Goal: Task Accomplishment & Management: Manage account settings

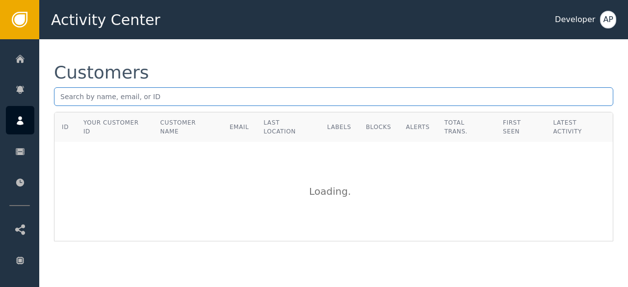
click at [70, 95] on input "text" at bounding box center [333, 96] width 559 height 19
paste input "[EMAIL_ADDRESS][DOMAIN_NAME]"
click at [161, 98] on input "[EMAIL_ADDRESS][DOMAIN_NAME]" at bounding box center [333, 96] width 559 height 19
type input "j"
paste input "[EMAIL_ADDRESS][PERSON_NAME][DOMAIN_NAME]"
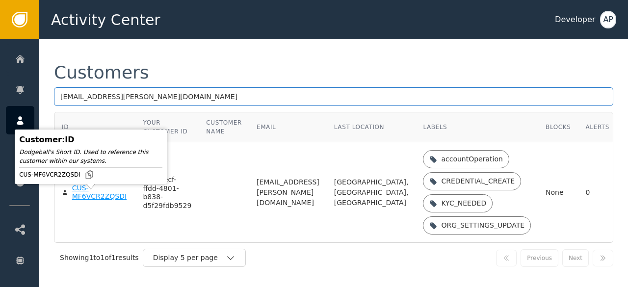
type input "[EMAIL_ADDRESS][PERSON_NAME][DOMAIN_NAME]"
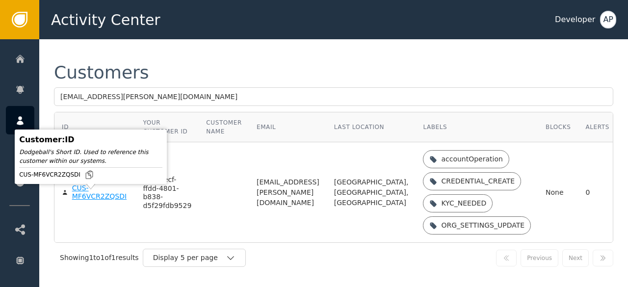
click at [87, 201] on div "CUS-MF6VCR2ZQSDI" at bounding box center [100, 192] width 56 height 17
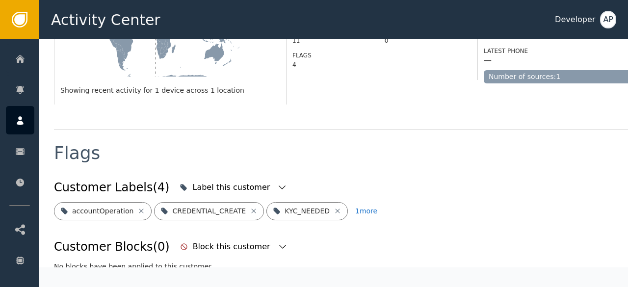
scroll to position [290, 0]
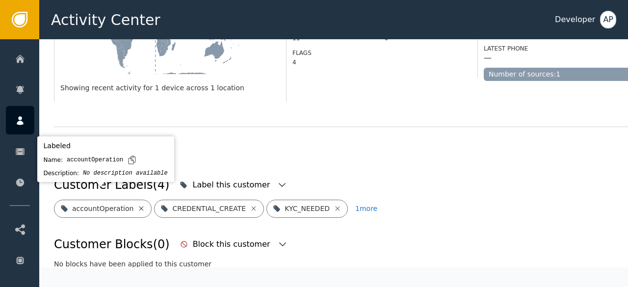
click at [139, 206] on icon at bounding box center [141, 208] width 4 height 4
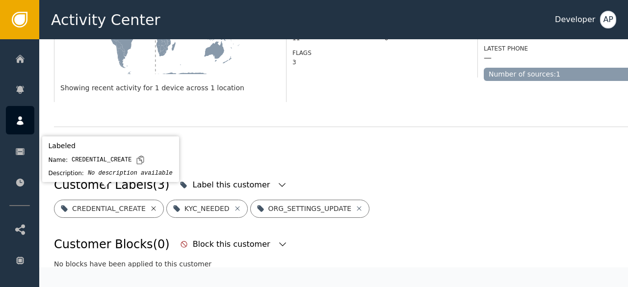
click at [151, 206] on icon at bounding box center [153, 208] width 4 height 4
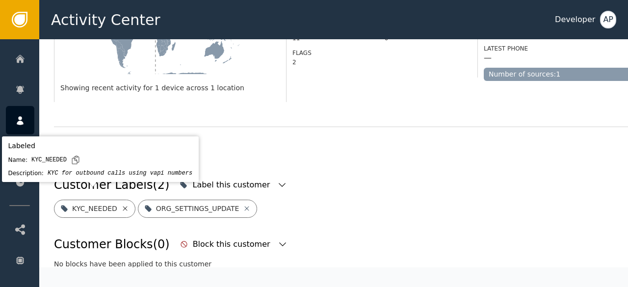
click at [122, 205] on icon at bounding box center [125, 209] width 8 height 8
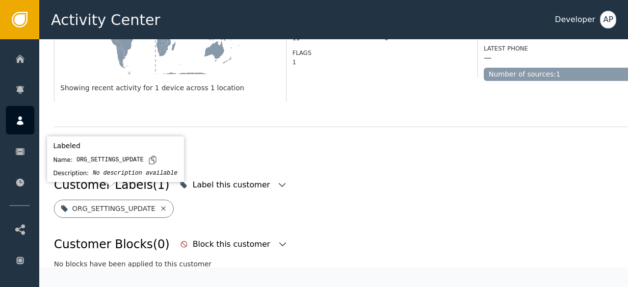
click at [159, 205] on icon at bounding box center [163, 209] width 8 height 8
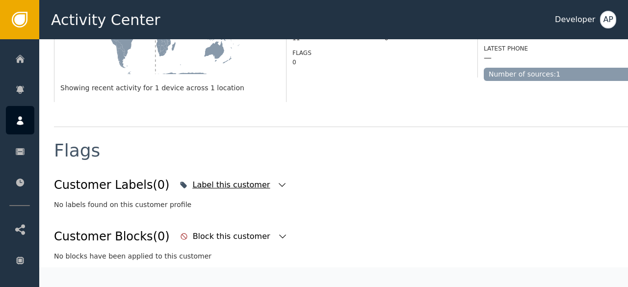
click at [277, 180] on icon "button" at bounding box center [282, 185] width 10 height 10
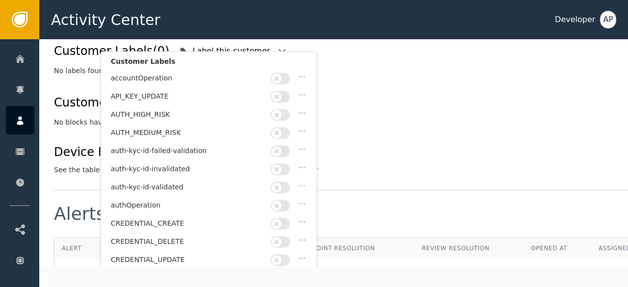
scroll to position [424, 0]
click at [287, 183] on button "button" at bounding box center [280, 187] width 19 height 12
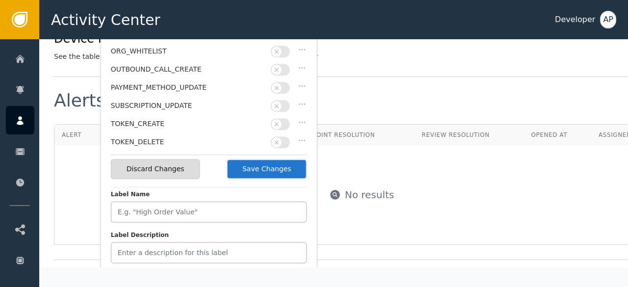
scroll to position [537, 0]
click at [272, 169] on button "Save Changes" at bounding box center [267, 169] width 80 height 20
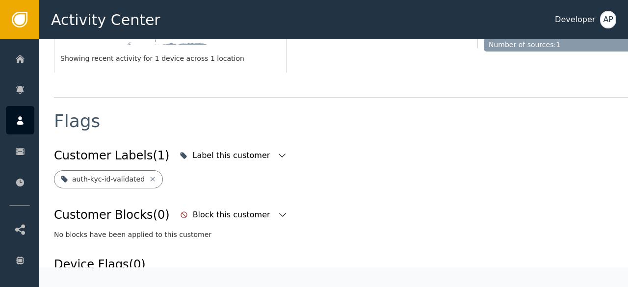
scroll to position [314, 0]
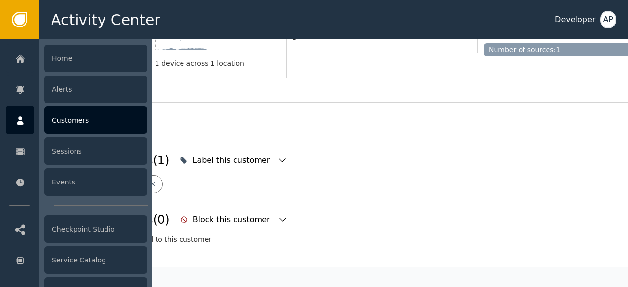
click at [48, 120] on div "Customers" at bounding box center [95, 119] width 103 height 27
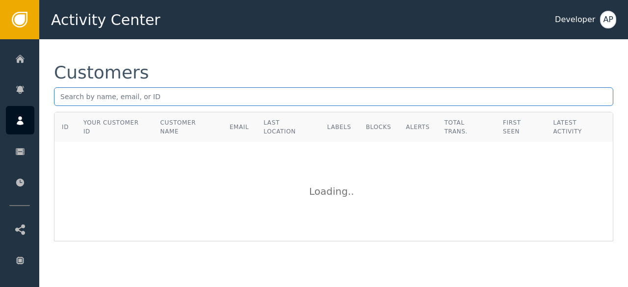
click at [62, 91] on input "text" at bounding box center [333, 96] width 559 height 19
paste input "[EMAIL_ADDRESS][DOMAIN_NAME]"
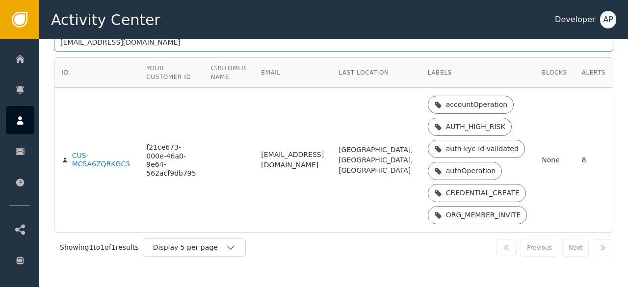
scroll to position [51, 0]
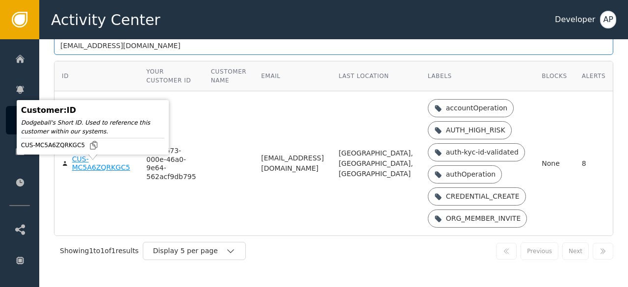
type input "[EMAIL_ADDRESS][DOMAIN_NAME]"
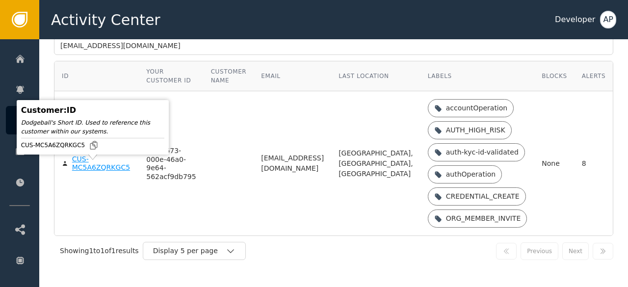
click at [80, 172] on div "CUS-MC5A6ZQRKGC5" at bounding box center [102, 163] width 60 height 17
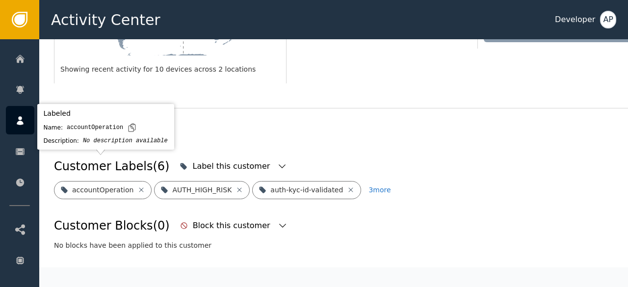
scroll to position [322, 0]
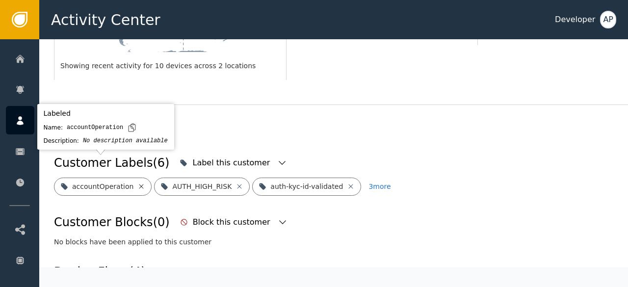
click at [139, 184] on icon at bounding box center [141, 186] width 4 height 4
click at [137, 184] on icon at bounding box center [139, 186] width 4 height 4
click at [149, 183] on icon at bounding box center [153, 187] width 8 height 8
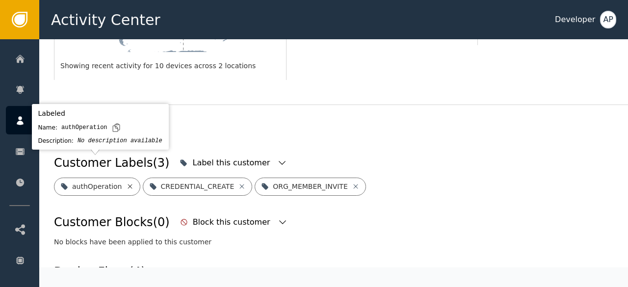
click at [128, 183] on icon at bounding box center [130, 187] width 8 height 8
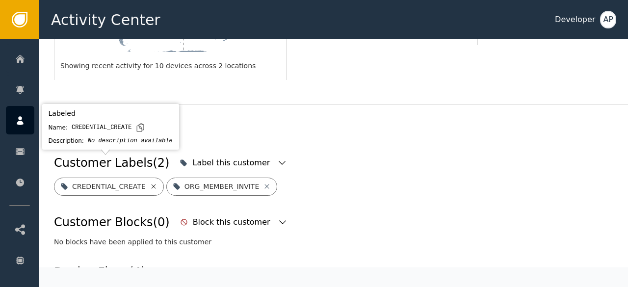
click at [150, 183] on icon at bounding box center [154, 187] width 8 height 8
click at [151, 183] on icon at bounding box center [155, 187] width 8 height 8
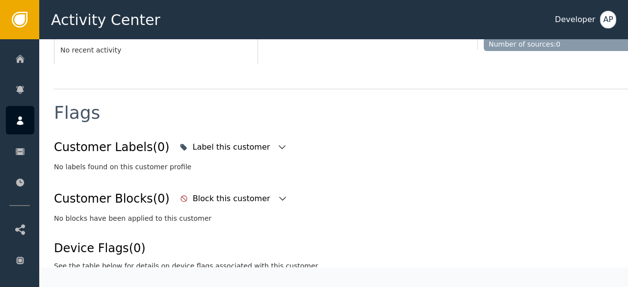
scroll to position [326, 0]
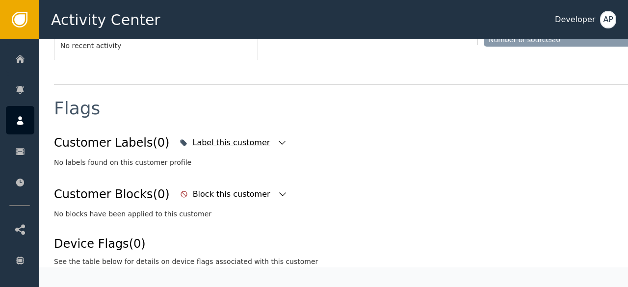
click at [277, 144] on icon "button" at bounding box center [282, 143] width 10 height 10
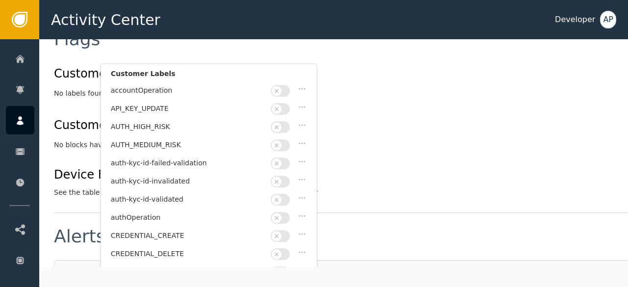
scroll to position [423, 0]
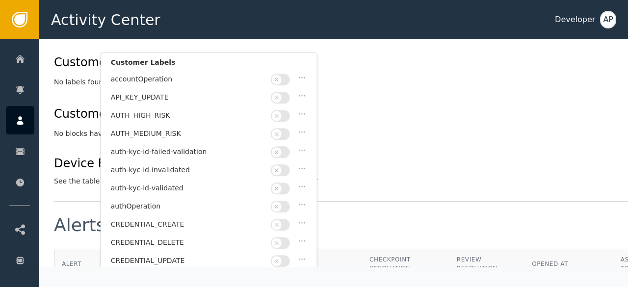
click at [285, 184] on button "button" at bounding box center [280, 189] width 19 height 12
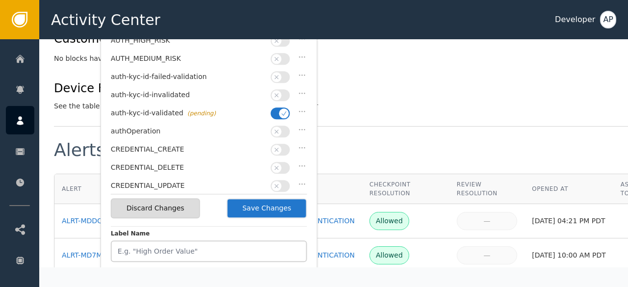
scroll to position [499, 0]
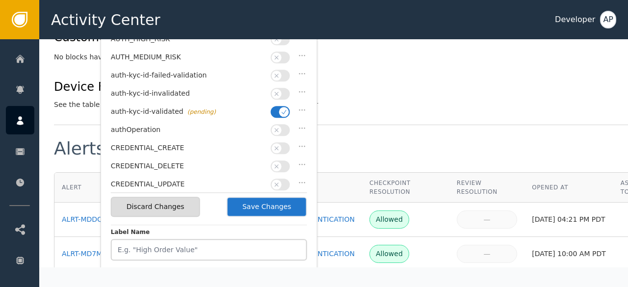
click at [268, 208] on button "Save Changes" at bounding box center [267, 207] width 80 height 20
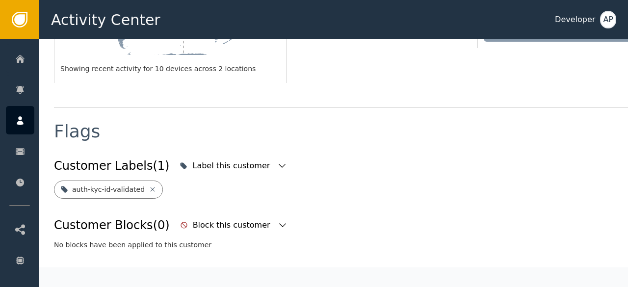
scroll to position [314, 0]
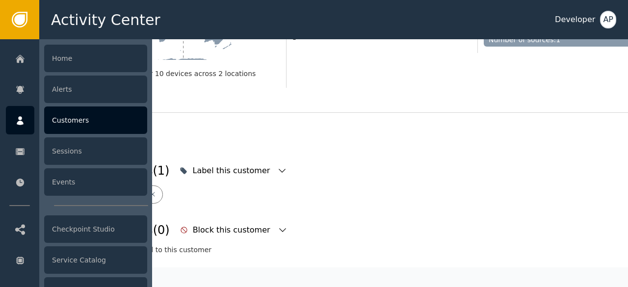
click at [73, 120] on div "Customers" at bounding box center [95, 119] width 103 height 27
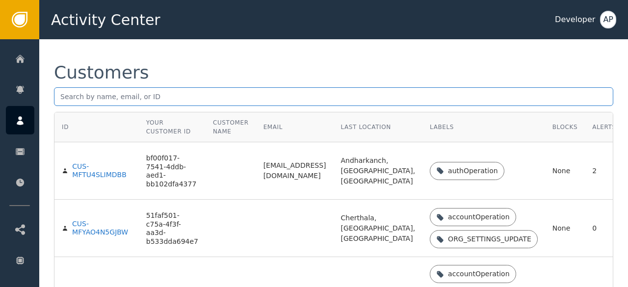
click at [63, 100] on input "text" at bounding box center [333, 96] width 559 height 19
paste input "[PERSON_NAME][EMAIL_ADDRESS][DOMAIN_NAME]"
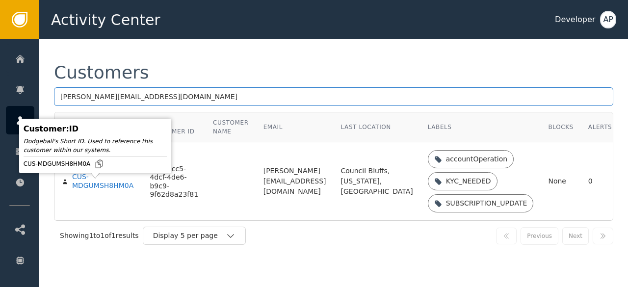
type input "[PERSON_NAME][EMAIL_ADDRESS][DOMAIN_NAME]"
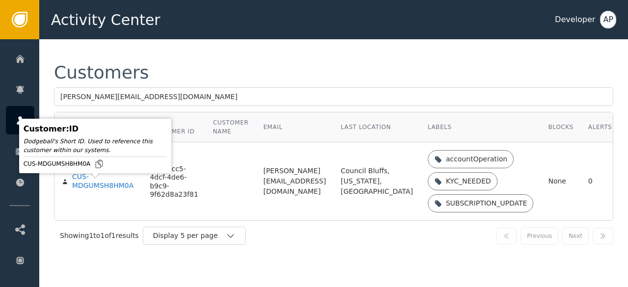
click at [80, 190] on div "CUS-MDGUMSH8HM0A" at bounding box center [103, 181] width 63 height 17
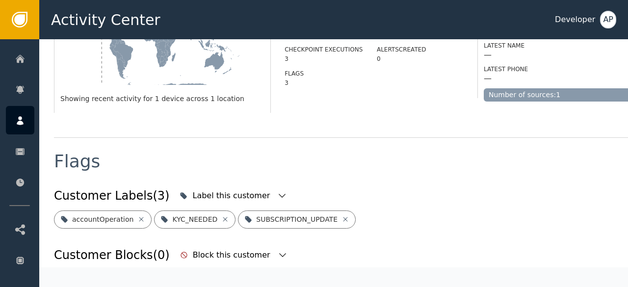
scroll to position [299, 0]
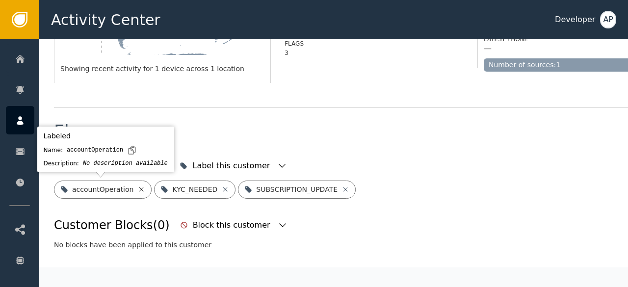
click at [139, 190] on icon at bounding box center [141, 189] width 4 height 4
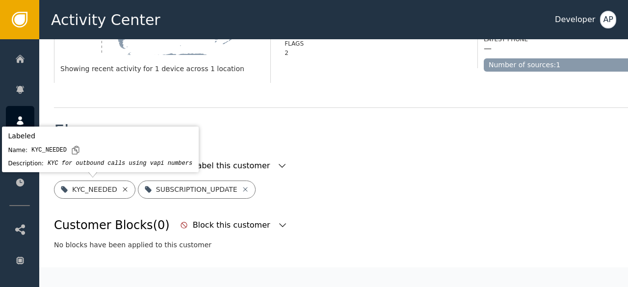
click at [122, 190] on icon at bounding box center [125, 190] width 8 height 8
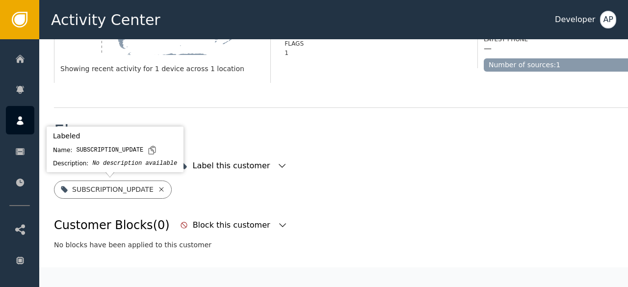
click at [158, 188] on icon at bounding box center [162, 190] width 8 height 8
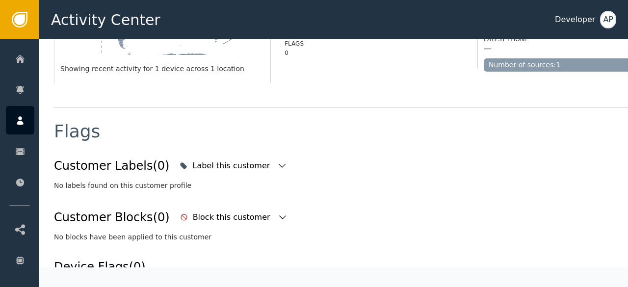
click at [277, 166] on icon "button" at bounding box center [282, 166] width 10 height 10
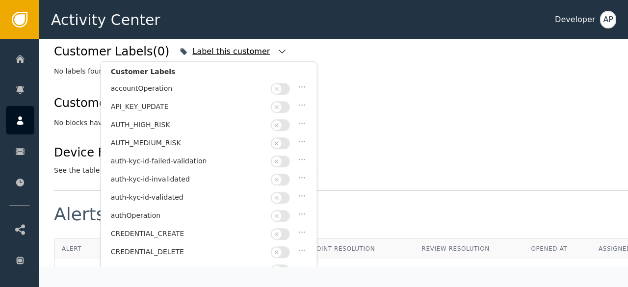
scroll to position [415, 0]
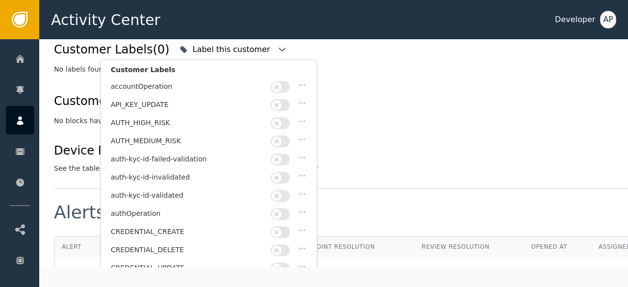
click at [289, 190] on button "button" at bounding box center [280, 196] width 19 height 12
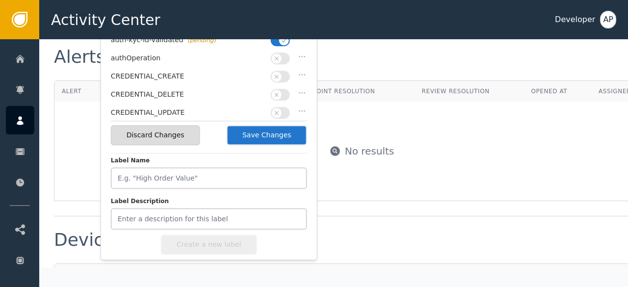
scroll to position [571, 0]
click at [268, 133] on button "Save Changes" at bounding box center [267, 135] width 80 height 20
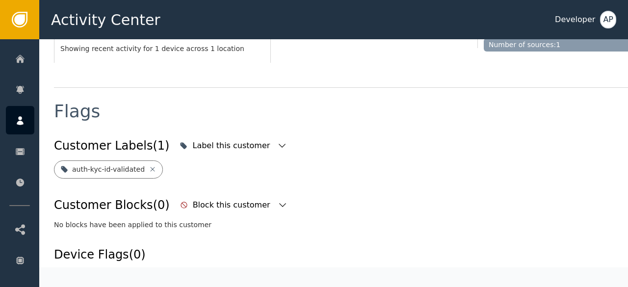
scroll to position [314, 0]
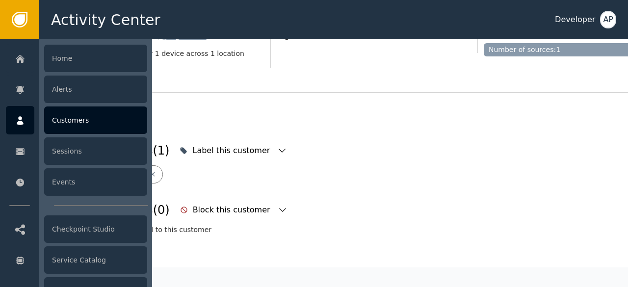
click at [73, 127] on div "Customers" at bounding box center [95, 119] width 103 height 27
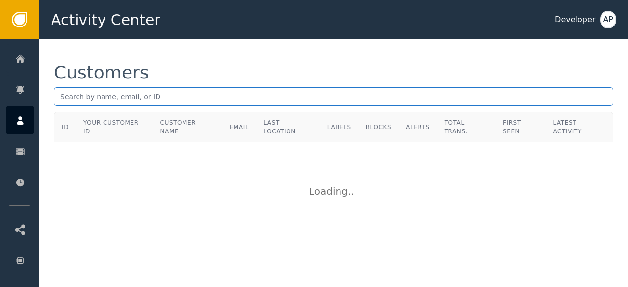
click at [61, 95] on input "text" at bounding box center [333, 96] width 559 height 19
paste input ":[EMAIL_ADDRESS][DOMAIN_NAME]"
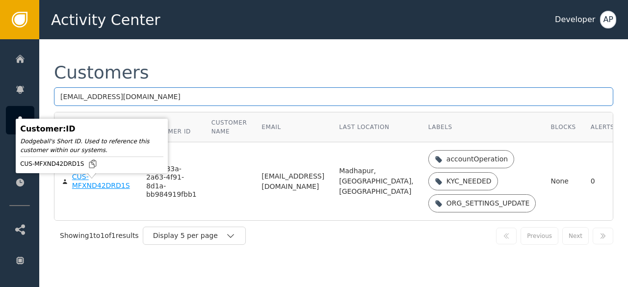
type input "[EMAIL_ADDRESS][DOMAIN_NAME]"
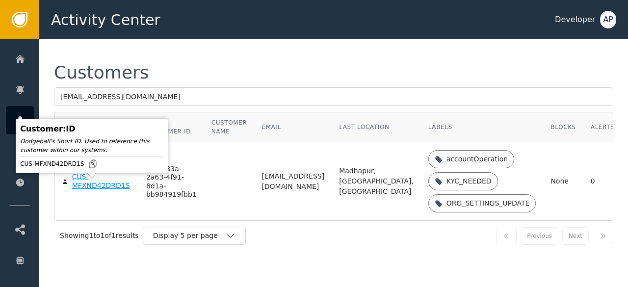
click at [82, 190] on div "CUS-MFXND42DRD1S" at bounding box center [101, 181] width 59 height 17
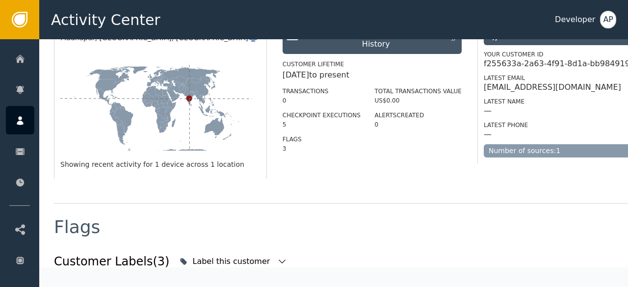
scroll to position [294, 0]
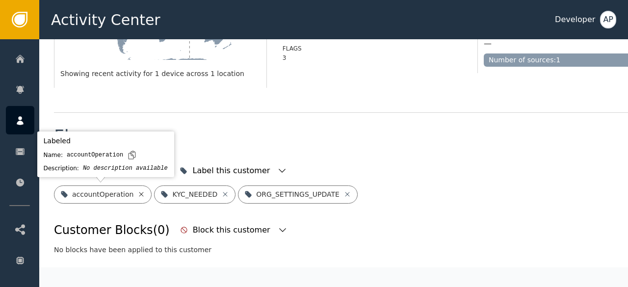
click at [137, 196] on icon at bounding box center [141, 194] width 8 height 8
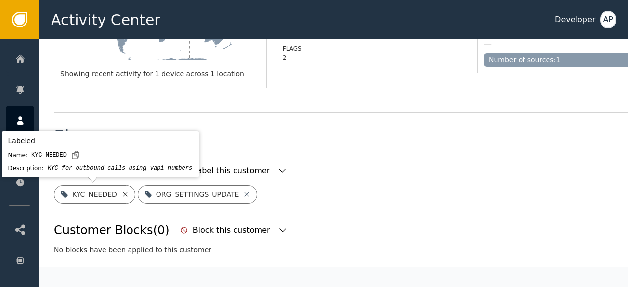
click at [121, 193] on icon at bounding box center [125, 194] width 8 height 8
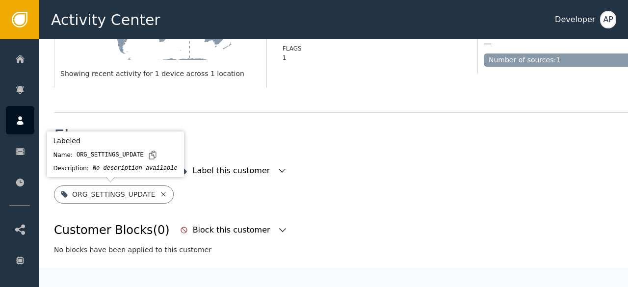
click at [159, 193] on icon at bounding box center [163, 194] width 8 height 8
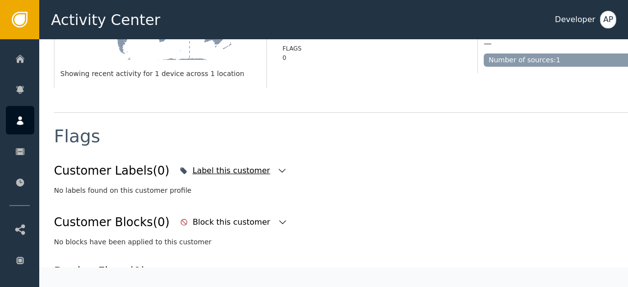
click at [207, 168] on div "Label this customer" at bounding box center [232, 171] width 80 height 12
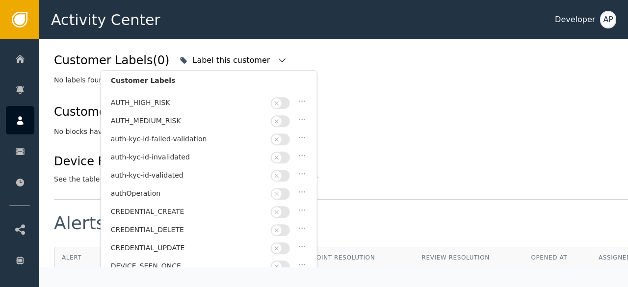
scroll to position [32, 0]
click at [287, 171] on button "button" at bounding box center [280, 175] width 19 height 12
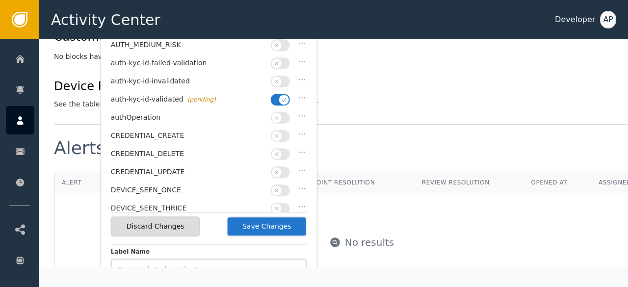
click at [262, 225] on button "Save Changes" at bounding box center [267, 226] width 80 height 20
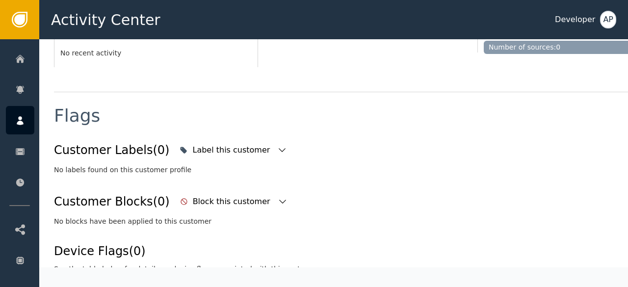
scroll to position [314, 0]
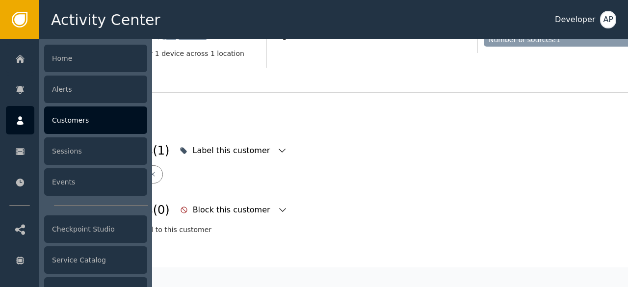
click at [70, 112] on div "Customers" at bounding box center [95, 119] width 103 height 27
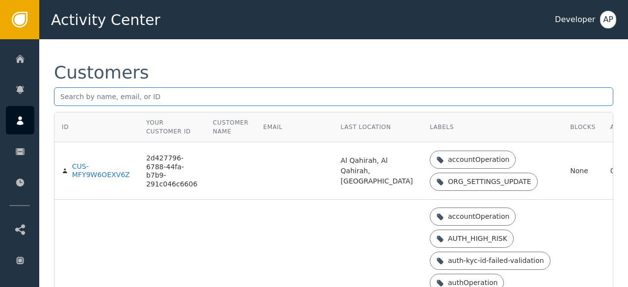
click at [62, 100] on input "text" at bounding box center [333, 96] width 559 height 19
paste input "[EMAIL_ADDRESS][DOMAIN_NAME]."
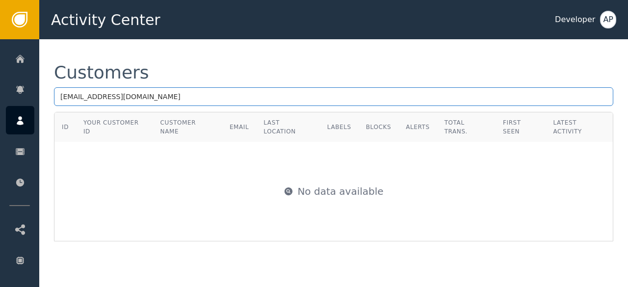
click at [141, 97] on input "[EMAIL_ADDRESS][DOMAIN_NAME]" at bounding box center [333, 96] width 559 height 19
type input "g"
paste input "[EMAIL_ADDRESS][DOMAIN_NAME]"
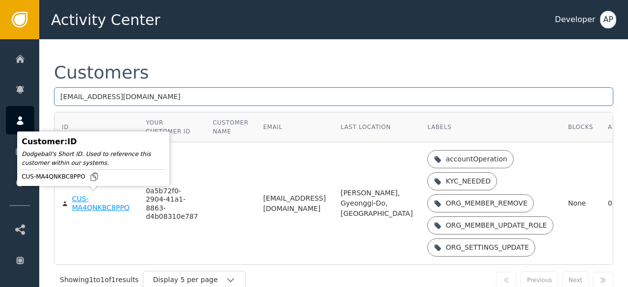
type input "[EMAIL_ADDRESS][DOMAIN_NAME]"
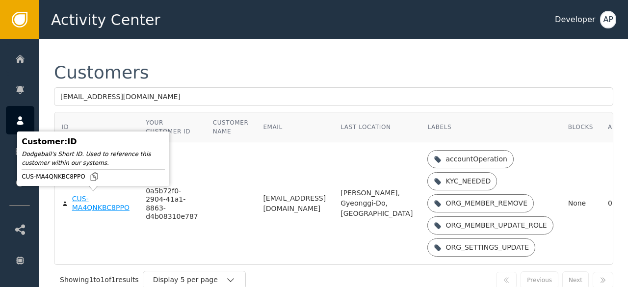
click at [83, 208] on div "CUS-MA4QNKBC8PPO" at bounding box center [101, 203] width 59 height 17
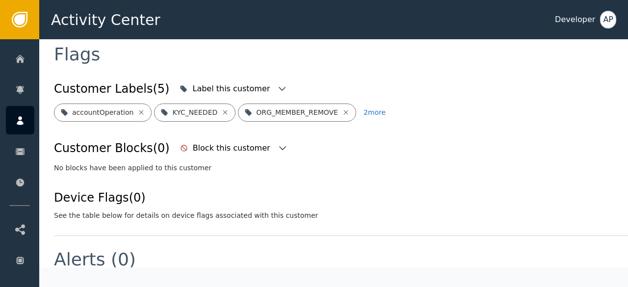
scroll to position [386, 0]
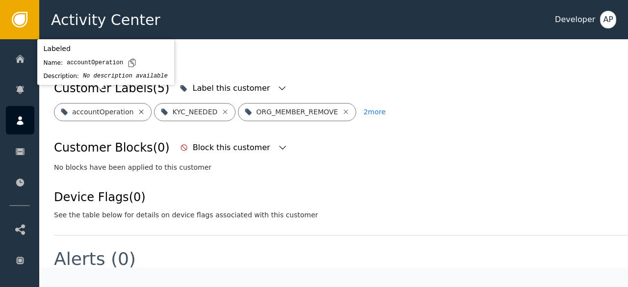
click at [137, 108] on icon at bounding box center [141, 112] width 8 height 8
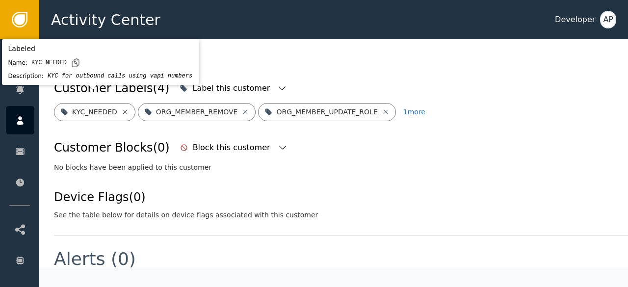
click at [123, 109] on icon at bounding box center [125, 111] width 4 height 4
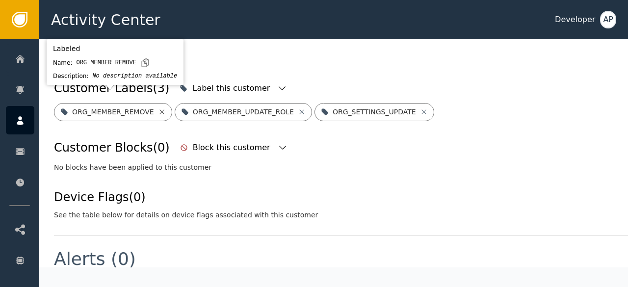
click at [158, 108] on icon at bounding box center [162, 112] width 8 height 8
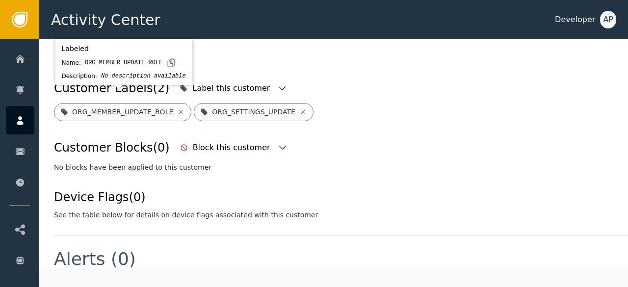
click at [177, 103] on div "ORG_MEMBER_UPDATE_ROLE" at bounding box center [122, 112] width 137 height 18
click at [177, 108] on icon at bounding box center [181, 112] width 8 height 8
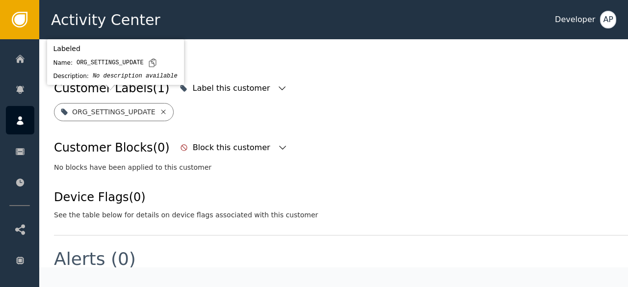
click at [159, 108] on icon at bounding box center [163, 112] width 8 height 8
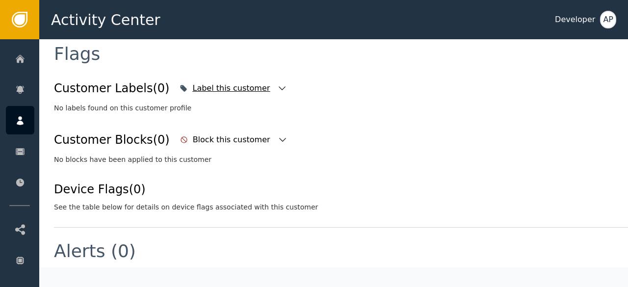
click at [277, 83] on icon "button" at bounding box center [282, 88] width 10 height 10
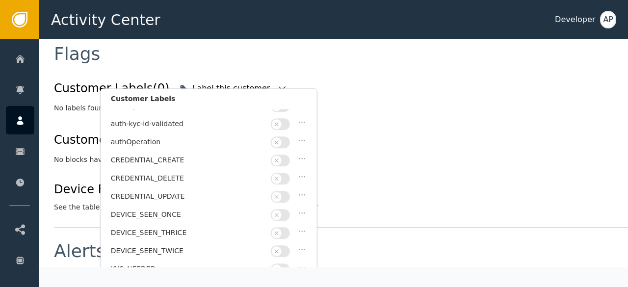
scroll to position [101, 0]
click at [288, 118] on button "button" at bounding box center [280, 124] width 19 height 12
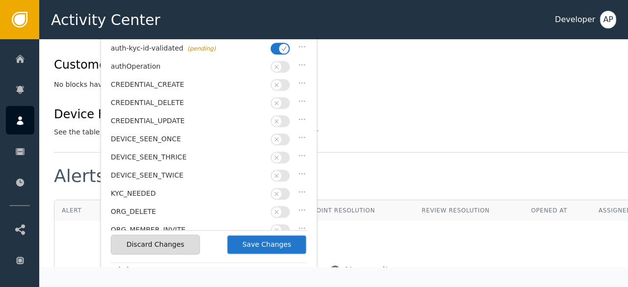
scroll to position [462, 0]
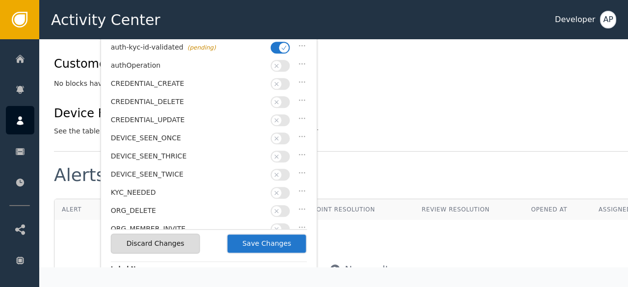
click at [265, 242] on button "Save Changes" at bounding box center [267, 244] width 80 height 20
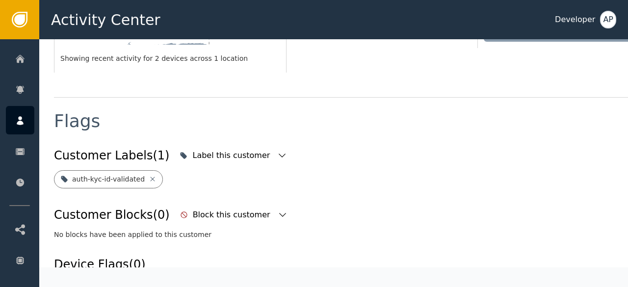
scroll to position [314, 0]
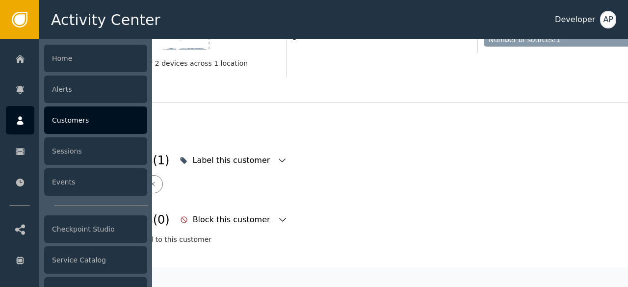
click at [63, 121] on div "Customers" at bounding box center [95, 119] width 103 height 27
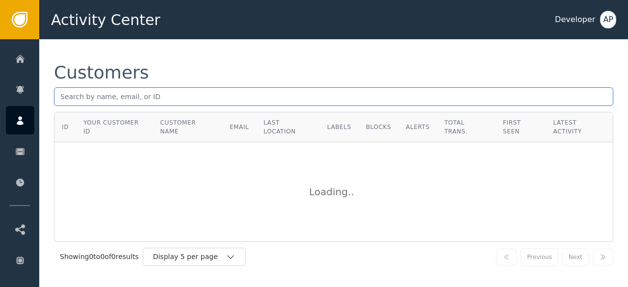
drag, startPoint x: 63, startPoint y: 97, endPoint x: 85, endPoint y: 170, distance: 76.9
click at [85, 170] on div "Customers ID Your Customer ID Customer Name Email Last Location Labels Blocks A…" at bounding box center [333, 168] width 559 height 208
paste input "[DOMAIN_NAME][EMAIL_ADDRESS][DOMAIN_NAME]"
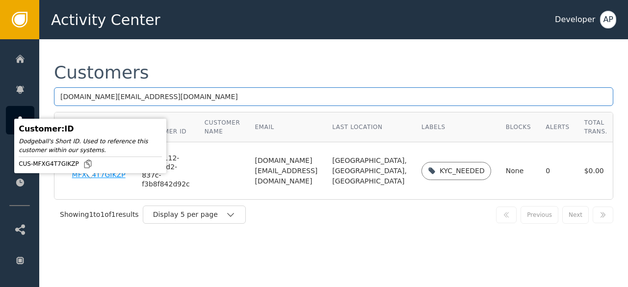
type input "[DOMAIN_NAME][EMAIL_ADDRESS][DOMAIN_NAME]"
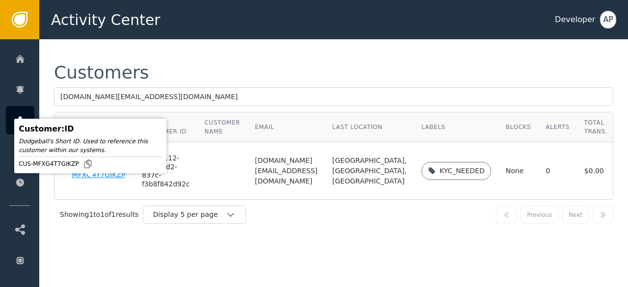
click at [91, 180] on div "CUS-MFXG4T7GIKZP" at bounding box center [99, 170] width 55 height 17
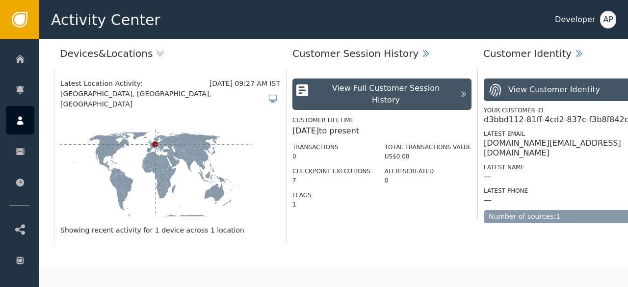
scroll to position [259, 0]
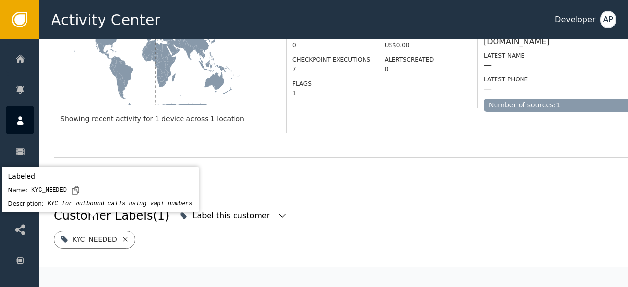
click at [123, 237] on icon at bounding box center [125, 239] width 4 height 4
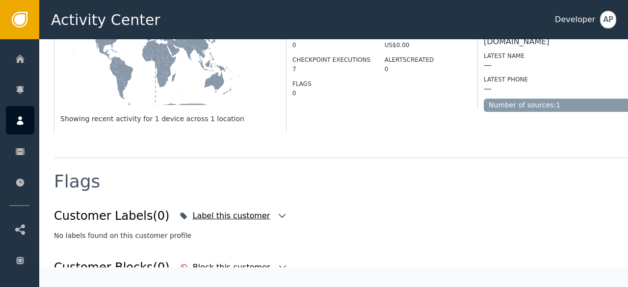
click at [277, 211] on icon "button" at bounding box center [282, 216] width 10 height 10
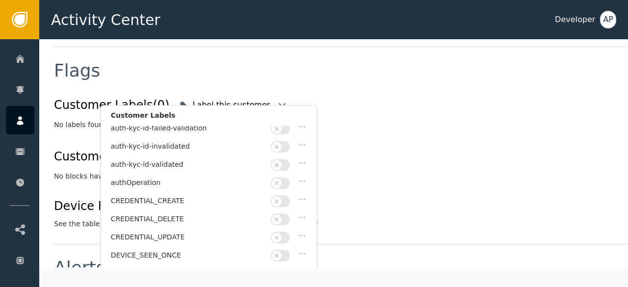
scroll to position [79, 0]
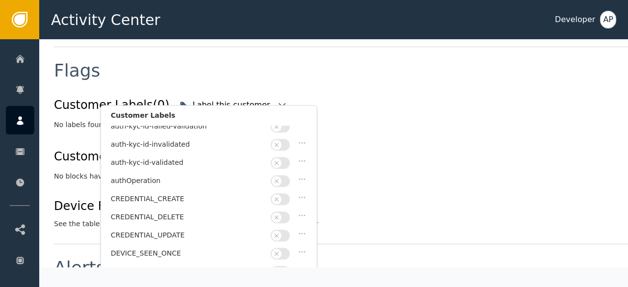
click at [285, 158] on button "button" at bounding box center [280, 163] width 19 height 12
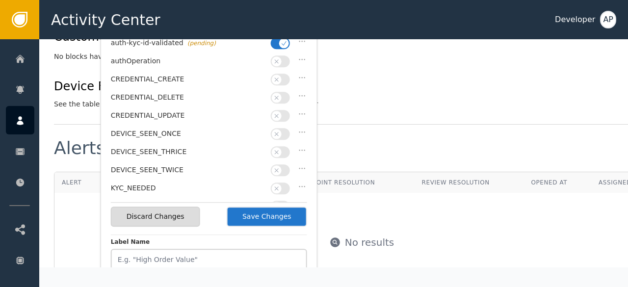
scroll to position [490, 0]
click at [254, 218] on button "Save Changes" at bounding box center [267, 216] width 80 height 20
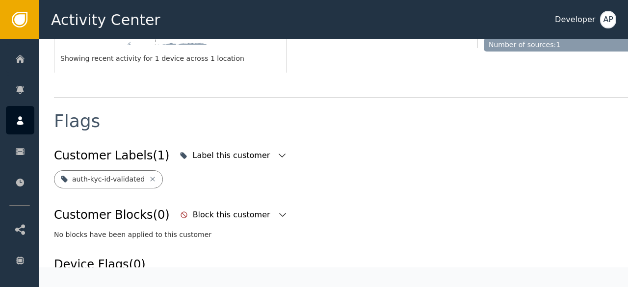
scroll to position [314, 0]
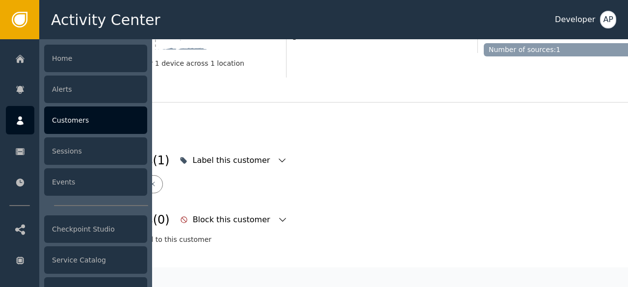
click at [61, 117] on div "Customers" at bounding box center [95, 119] width 103 height 27
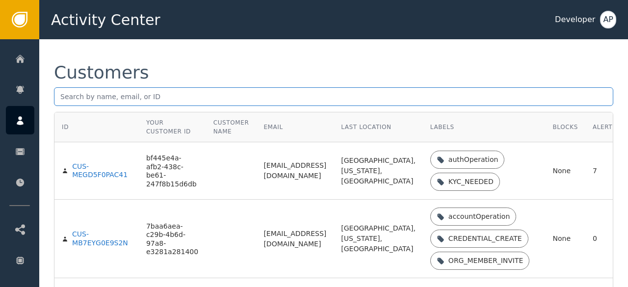
click at [67, 95] on input "text" at bounding box center [333, 96] width 559 height 19
paste input "[EMAIL_ADDRESS][DOMAIN_NAME]"
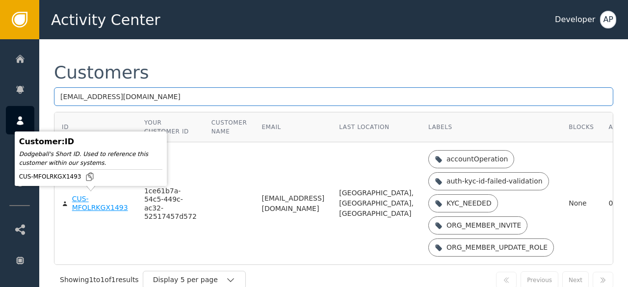
type input "[EMAIL_ADDRESS][DOMAIN_NAME]"
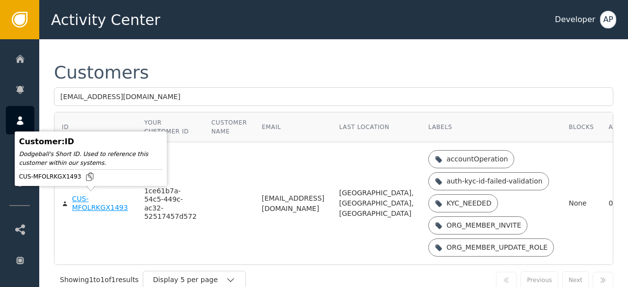
click at [86, 200] on div "CUS-MFOLRKGX1493" at bounding box center [100, 203] width 57 height 17
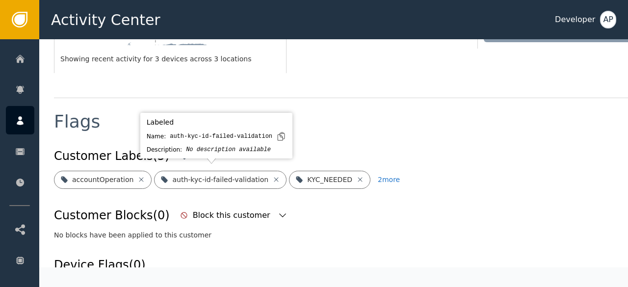
scroll to position [319, 0]
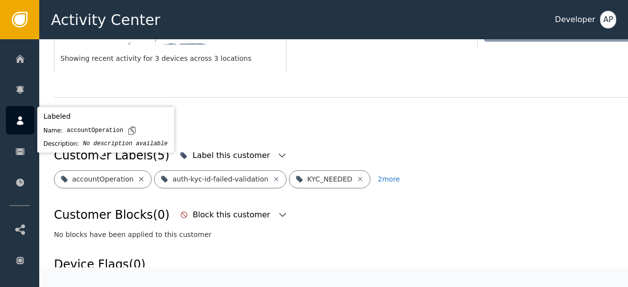
click at [137, 175] on icon at bounding box center [141, 179] width 8 height 8
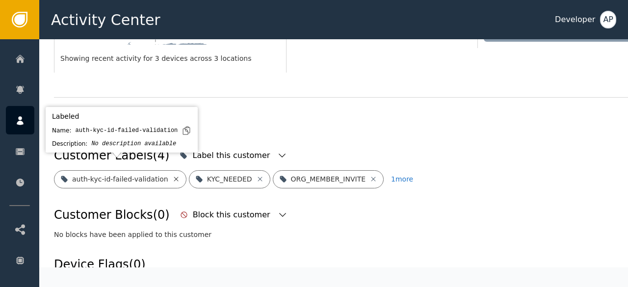
click at [174, 177] on icon at bounding box center [176, 179] width 4 height 4
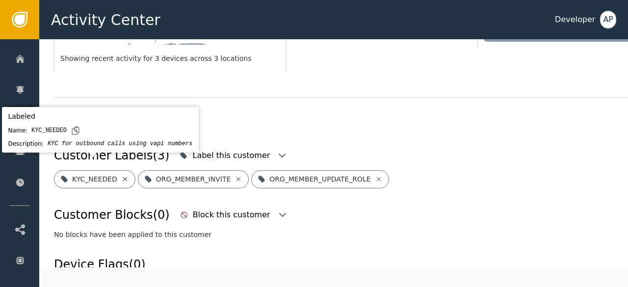
click at [121, 175] on icon at bounding box center [125, 179] width 8 height 8
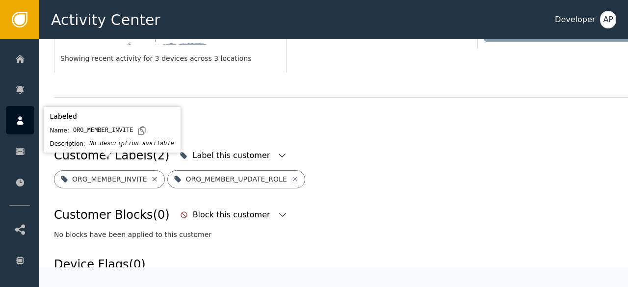
click at [153, 177] on icon at bounding box center [155, 179] width 4 height 4
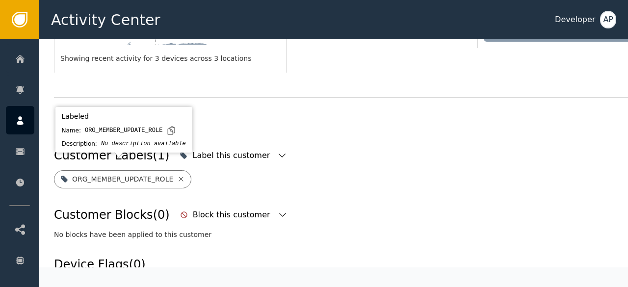
click at [177, 175] on icon at bounding box center [181, 179] width 8 height 8
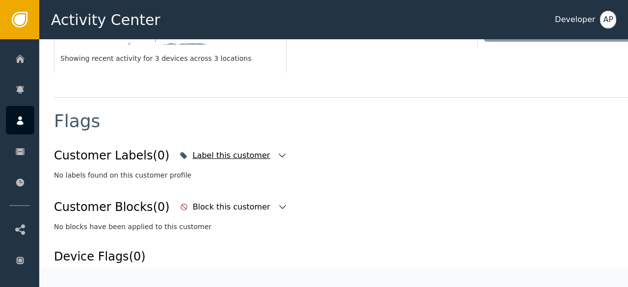
click at [237, 150] on div "Label this customer" at bounding box center [232, 156] width 80 height 12
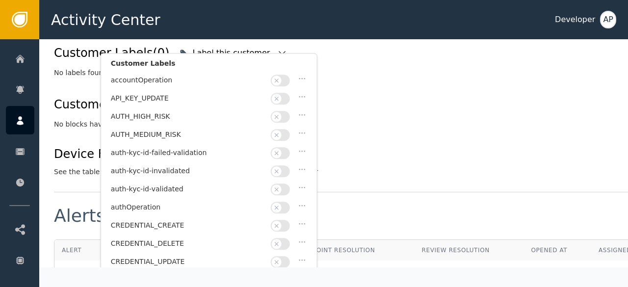
scroll to position [423, 0]
click at [288, 183] on button "button" at bounding box center [280, 189] width 19 height 12
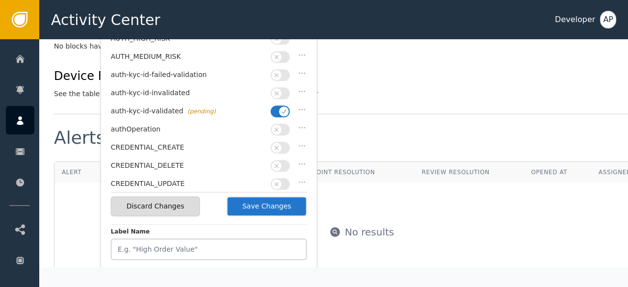
scroll to position [500, 0]
click at [264, 206] on button "Save Changes" at bounding box center [267, 206] width 80 height 20
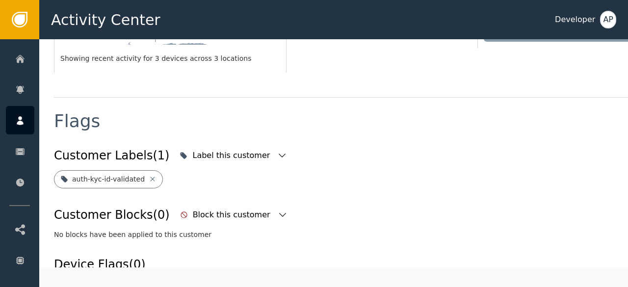
scroll to position [314, 0]
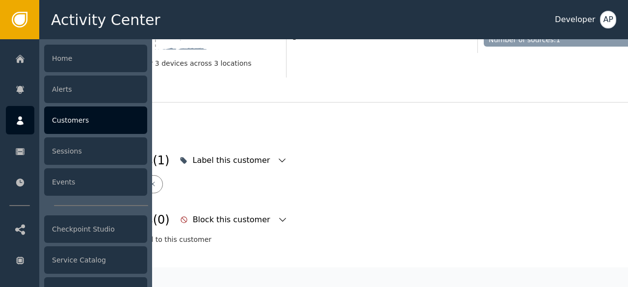
click at [70, 118] on div "Customers" at bounding box center [95, 119] width 103 height 27
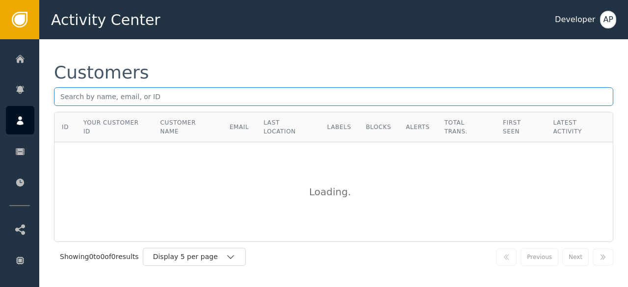
click at [62, 103] on input "text" at bounding box center [333, 96] width 559 height 19
paste input "[EMAIL_ADDRESS][DOMAIN_NAME]"
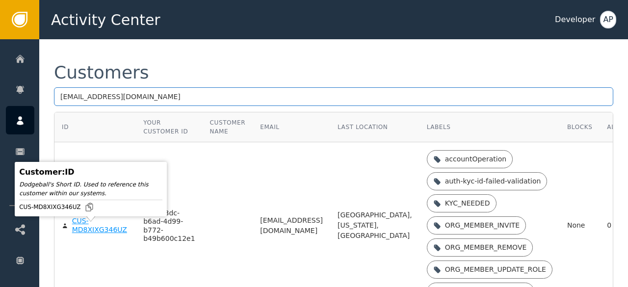
type input "[EMAIL_ADDRESS][DOMAIN_NAME]"
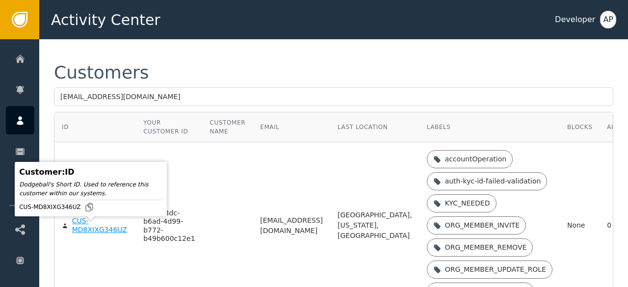
click at [79, 234] on div "CUS-MD8XIXG346UZ" at bounding box center [100, 225] width 57 height 17
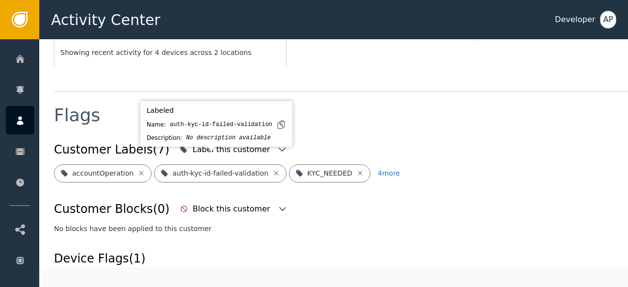
scroll to position [325, 0]
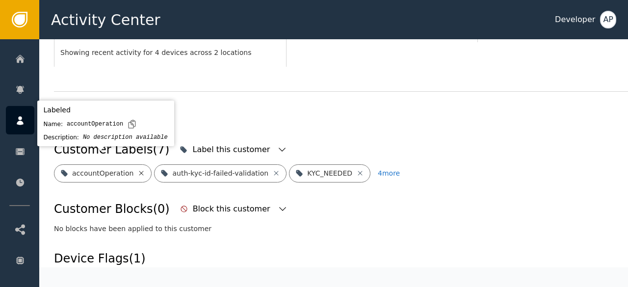
click at [137, 169] on icon at bounding box center [141, 173] width 8 height 8
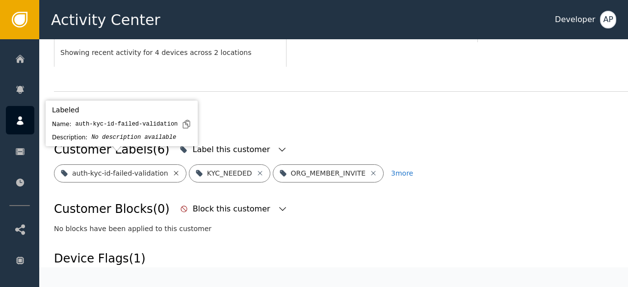
click at [172, 169] on icon at bounding box center [176, 173] width 8 height 8
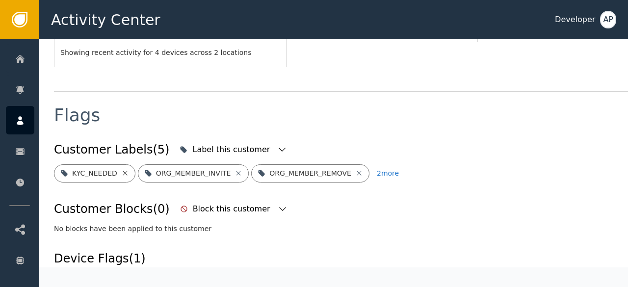
click at [122, 169] on icon at bounding box center [125, 173] width 8 height 8
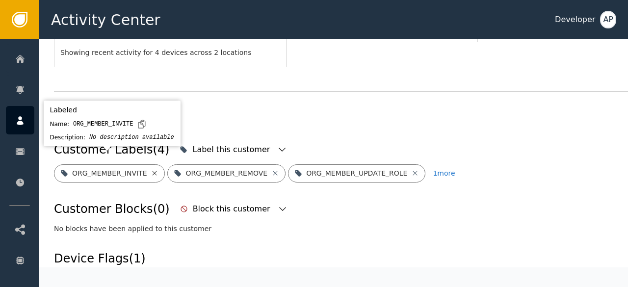
click at [151, 169] on icon at bounding box center [155, 173] width 8 height 8
click at [158, 169] on icon at bounding box center [162, 173] width 8 height 8
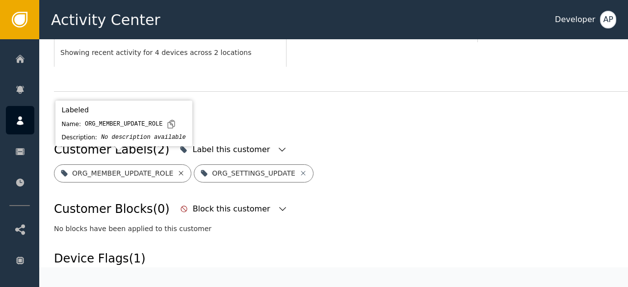
click at [177, 169] on icon at bounding box center [181, 173] width 8 height 8
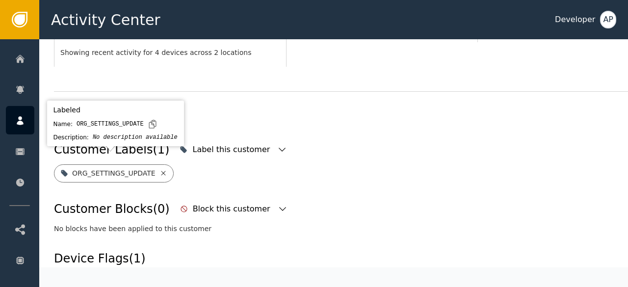
click at [159, 169] on icon at bounding box center [163, 173] width 8 height 8
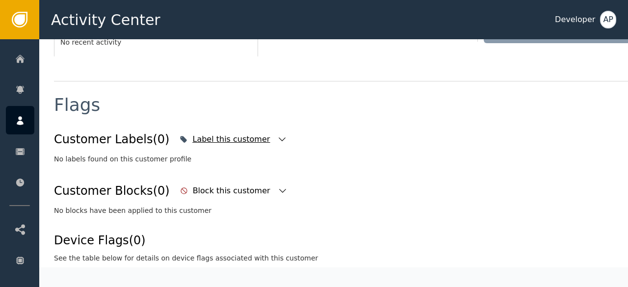
click at [201, 138] on div "Label this customer" at bounding box center [232, 139] width 80 height 12
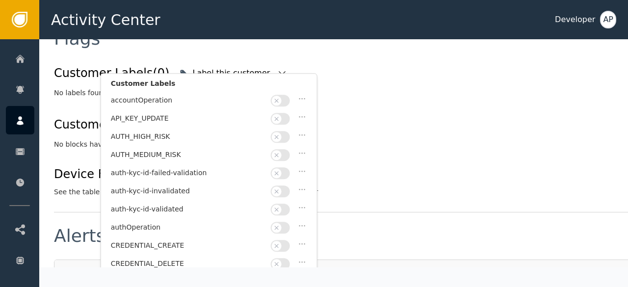
scroll to position [401, 0]
click at [286, 204] on button "button" at bounding box center [280, 210] width 19 height 12
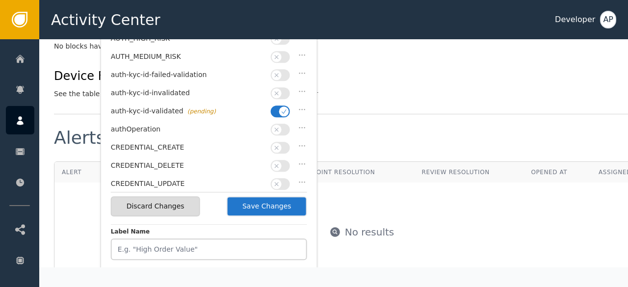
scroll to position [500, 0]
click at [266, 201] on button "Save Changes" at bounding box center [267, 206] width 80 height 20
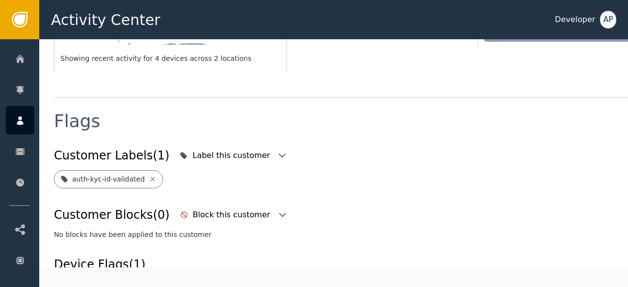
scroll to position [314, 0]
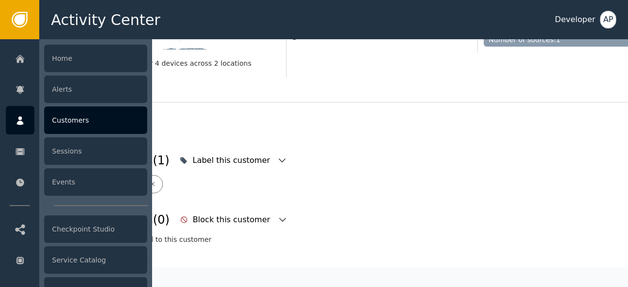
click at [61, 117] on div "Customers" at bounding box center [95, 119] width 103 height 27
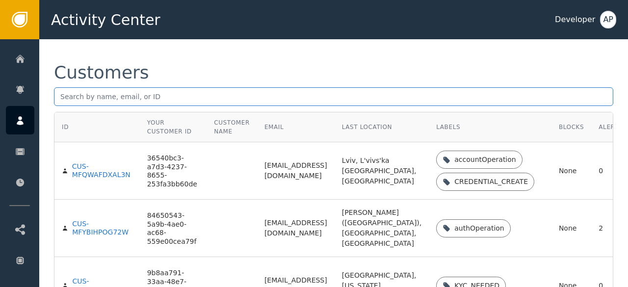
click at [62, 100] on input "text" at bounding box center [333, 96] width 559 height 19
paste input "[EMAIL_ADDRESS][DOMAIN_NAME]"
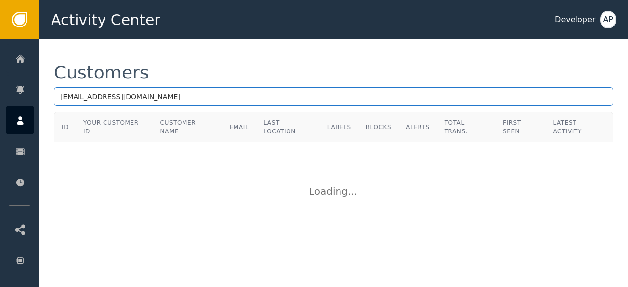
type input "[EMAIL_ADDRESS][DOMAIN_NAME]"
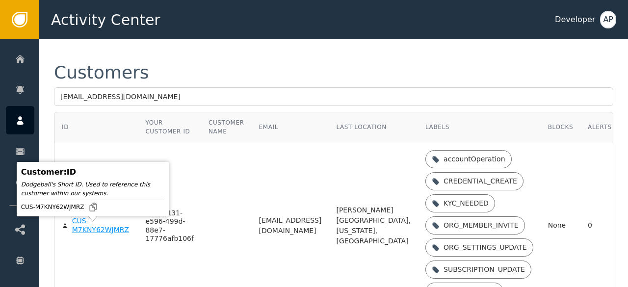
click at [92, 233] on div "CUS-M7KNY62WJMRZ" at bounding box center [101, 225] width 59 height 17
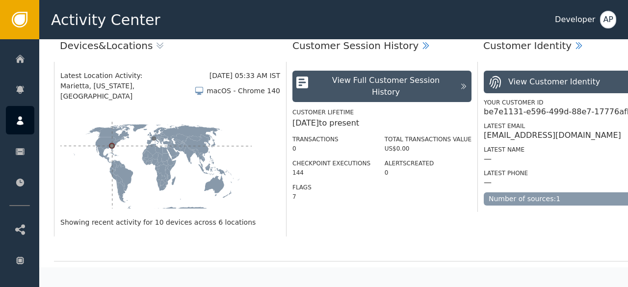
scroll to position [302, 0]
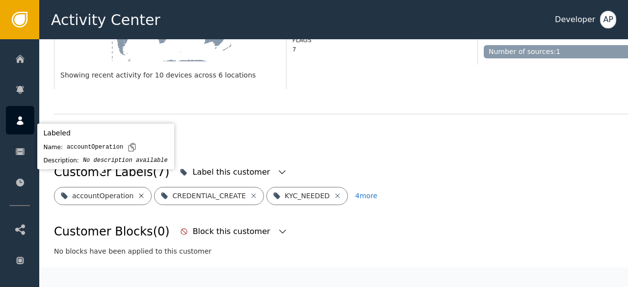
click at [139, 193] on icon at bounding box center [141, 195] width 4 height 4
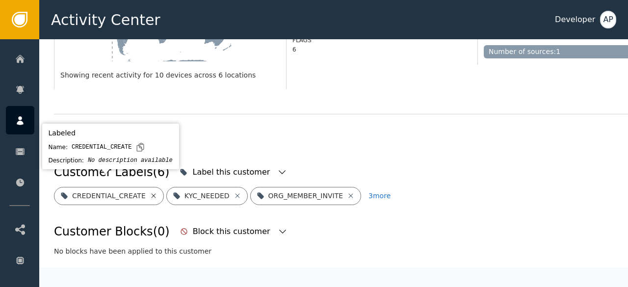
click at [151, 193] on icon at bounding box center [153, 195] width 4 height 4
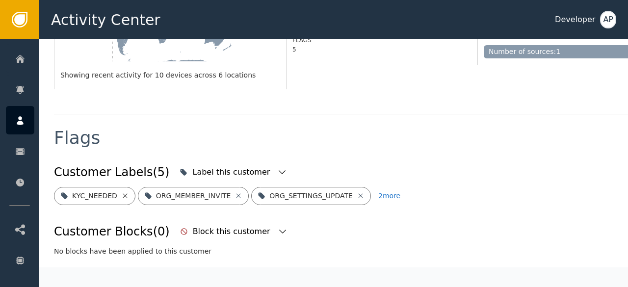
click at [121, 192] on icon at bounding box center [125, 196] width 8 height 8
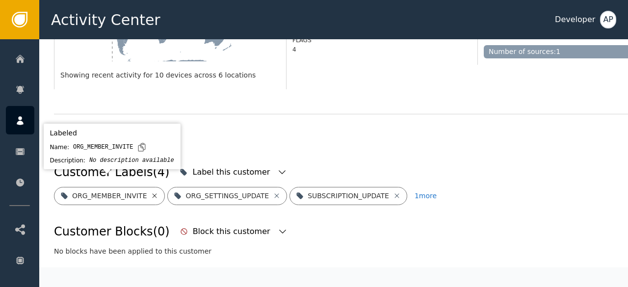
click at [151, 192] on icon at bounding box center [155, 196] width 8 height 8
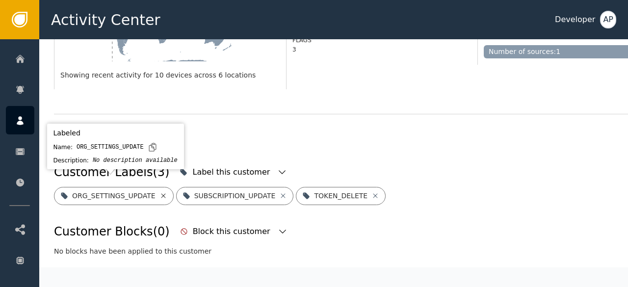
click at [161, 193] on icon at bounding box center [163, 195] width 4 height 4
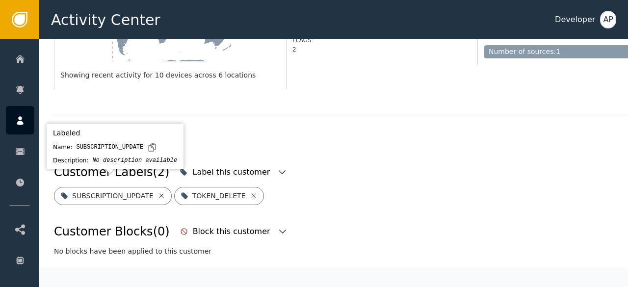
click at [158, 192] on icon at bounding box center [162, 196] width 8 height 8
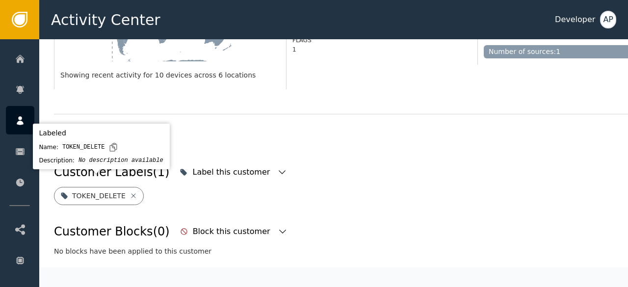
click at [127, 189] on div "TOKEN_DELETE" at bounding box center [99, 196] width 90 height 18
click at [130, 192] on icon at bounding box center [134, 196] width 8 height 8
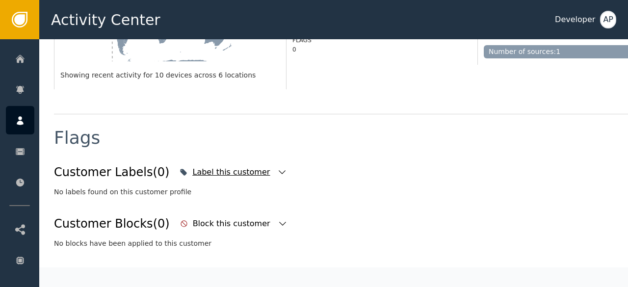
click at [207, 166] on div "Label this customer" at bounding box center [232, 172] width 80 height 12
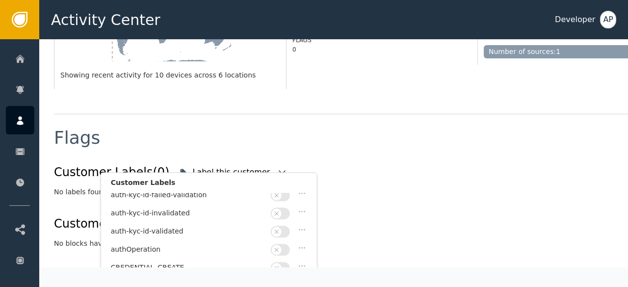
scroll to position [78, 0]
click at [274, 228] on icon "button" at bounding box center [276, 231] width 7 height 7
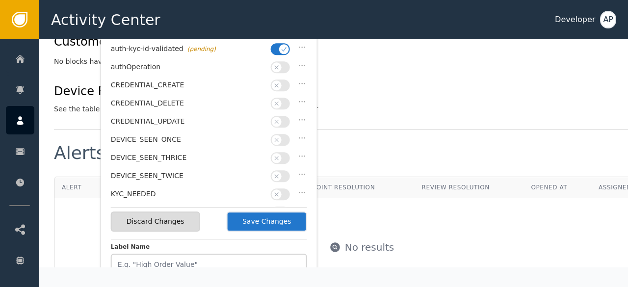
scroll to position [485, 0]
click at [264, 218] on button "Save Changes" at bounding box center [267, 221] width 80 height 20
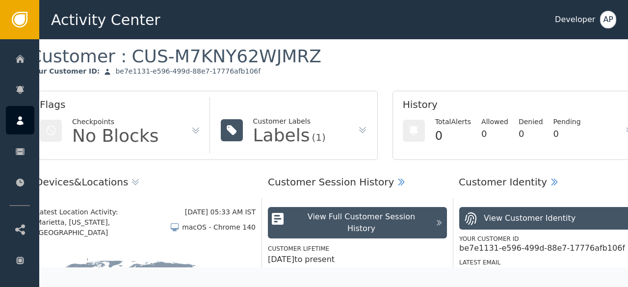
scroll to position [0, 25]
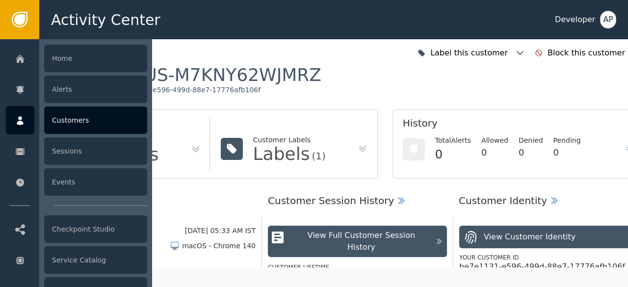
click at [57, 118] on div "Customers" at bounding box center [95, 119] width 103 height 27
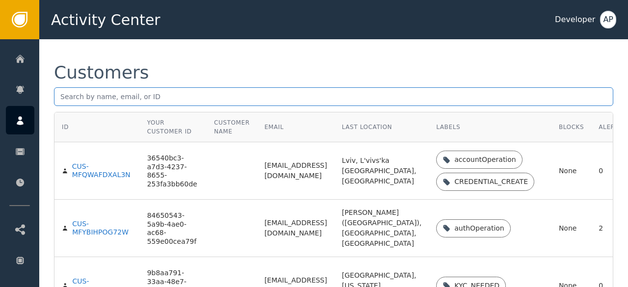
click at [123, 102] on input "text" at bounding box center [333, 96] width 559 height 19
paste input "Hi, you can login now."
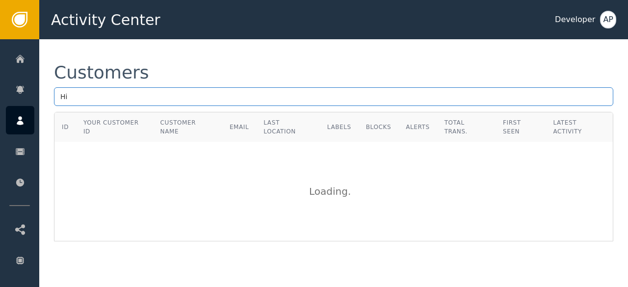
type input "H"
